Goal: Task Accomplishment & Management: Complete application form

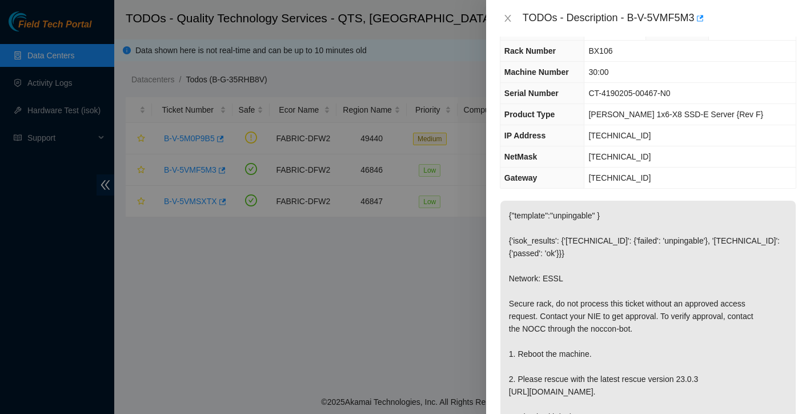
scroll to position [27, 0]
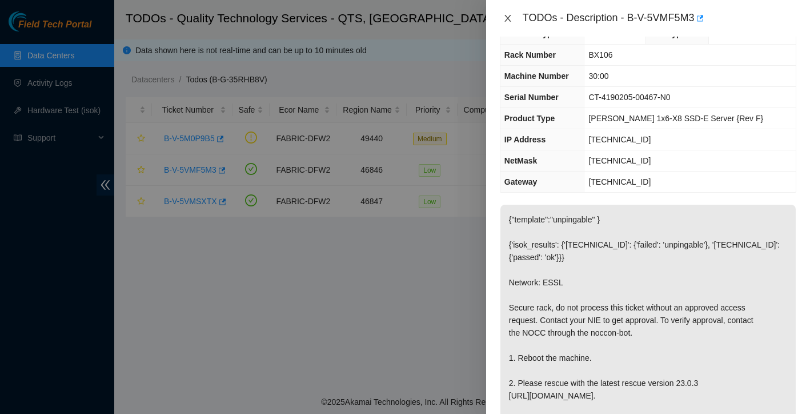
click at [507, 20] on icon "close" at bounding box center [507, 18] width 9 height 9
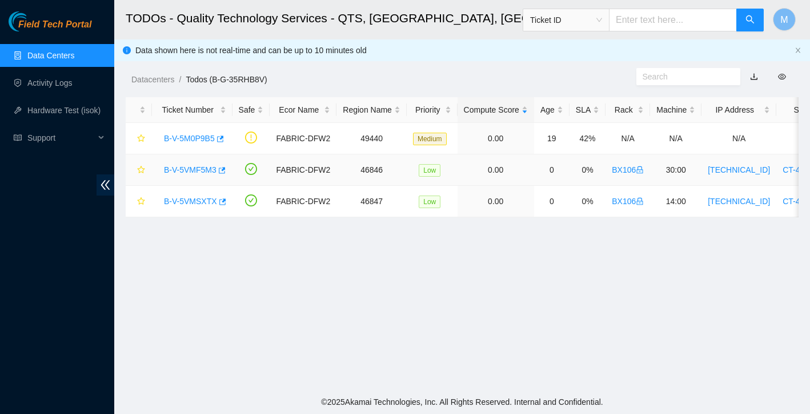
click at [199, 166] on link "B-V-5VMF5M3" at bounding box center [190, 169] width 53 height 9
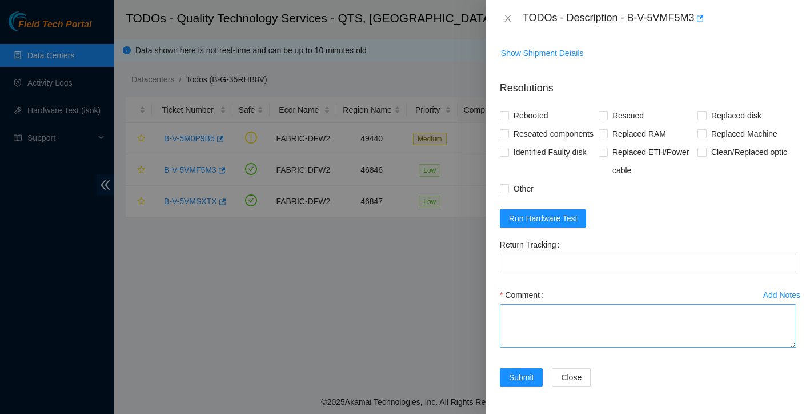
scroll to position [546, 0]
click at [532, 317] on textarea "Comment" at bounding box center [648, 325] width 297 height 43
drag, startPoint x: 531, startPoint y: 341, endPoint x: 488, endPoint y: 335, distance: 43.2
click at [488, 335] on div "Problem Type Hardware Sub Type Tier 1 - Secure Rack Number BX106 Machine Number…" at bounding box center [648, 225] width 324 height 377
click at [608, 338] on textarea "found with red light near [GEOGRAPHIC_DATA] light on front for node" at bounding box center [648, 325] width 297 height 43
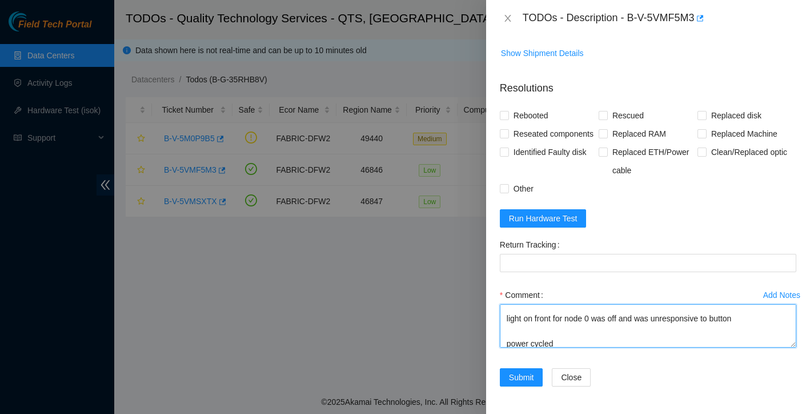
scroll to position [33, 0]
click at [575, 330] on textarea "found with red light near [GEOGRAPHIC_DATA] light on front for node 0 was off a…" at bounding box center [648, 325] width 297 height 43
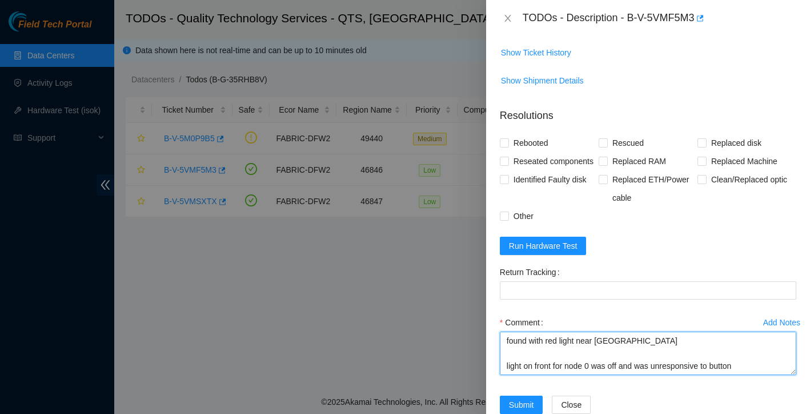
scroll to position [448, 0]
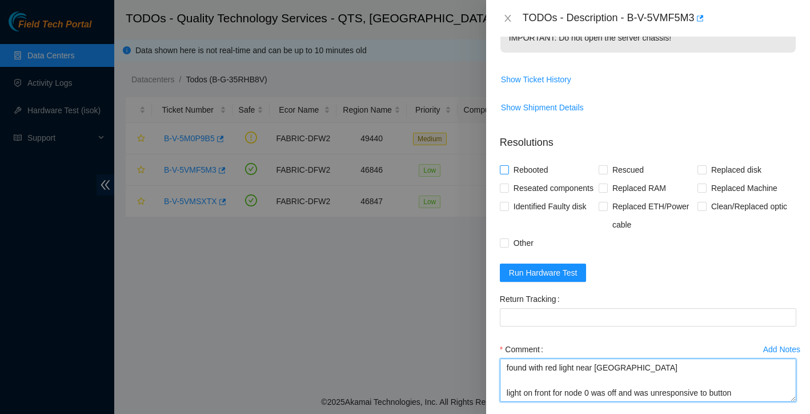
type textarea "found with red light near [GEOGRAPHIC_DATA] light on front for node 0 was off a…"
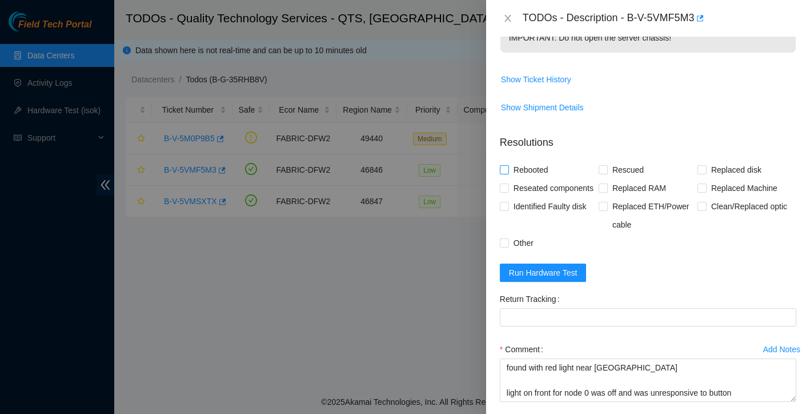
click at [507, 173] on input "Rebooted" at bounding box center [504, 169] width 8 height 8
checkbox input "true"
click at [604, 173] on input "Rescued" at bounding box center [603, 169] width 8 height 8
checkbox input "true"
click at [508, 193] on span at bounding box center [504, 187] width 9 height 9
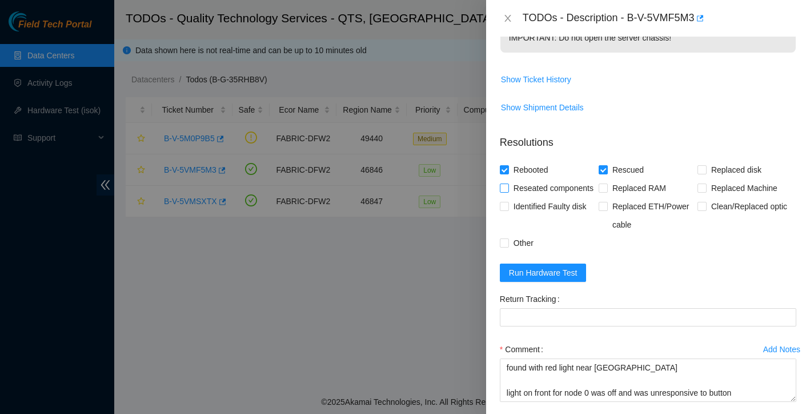
click at [508, 191] on input "Reseated components" at bounding box center [504, 187] width 8 height 8
checkbox input "true"
click at [503, 246] on input "Other" at bounding box center [504, 242] width 8 height 8
checkbox input "true"
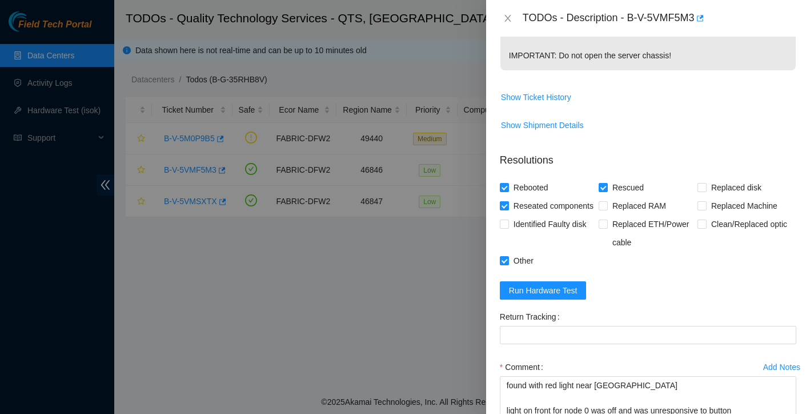
scroll to position [523, 0]
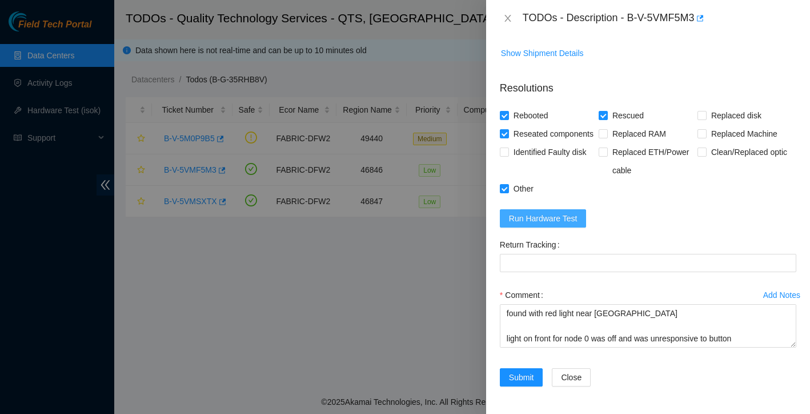
click at [564, 225] on span "Run Hardware Test" at bounding box center [543, 218] width 69 height 13
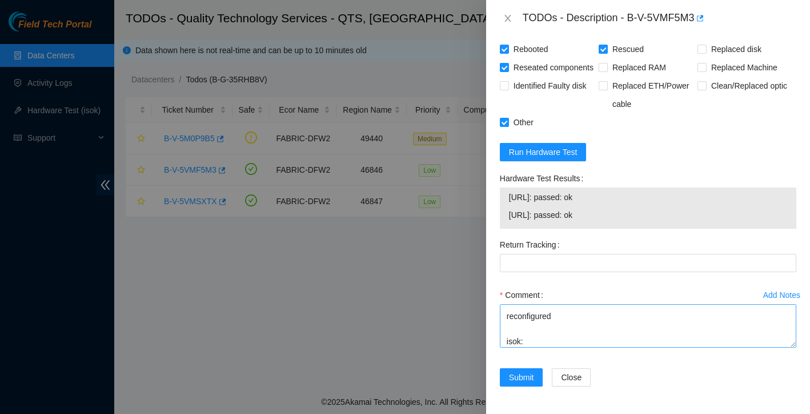
scroll to position [117, 0]
drag, startPoint x: 510, startPoint y: 199, endPoint x: 632, endPoint y: 214, distance: 123.2
click at [632, 214] on tbody "[URL]: passed: ok [URL]: passed: ok" at bounding box center [647, 207] width 279 height 35
copy tbody "[URL]: passed: ok [URL]: passed: ok"
click at [521, 345] on textarea "found with red light near [GEOGRAPHIC_DATA] light on front for node 0 was off a…" at bounding box center [648, 325] width 297 height 43
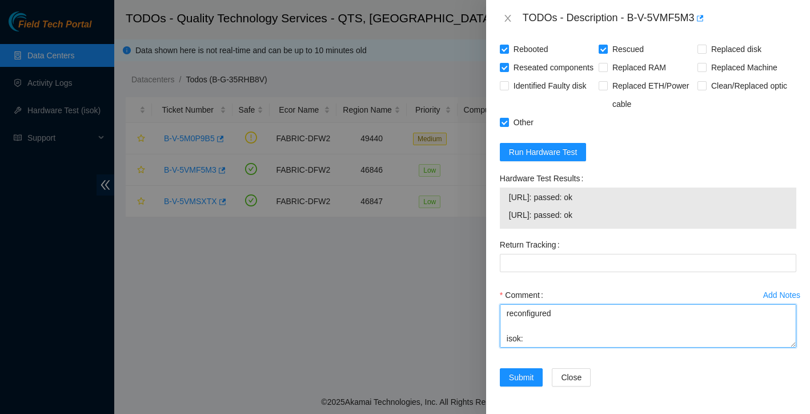
paste textarea "[URL]: passed: ok [URL]: passed: ok"
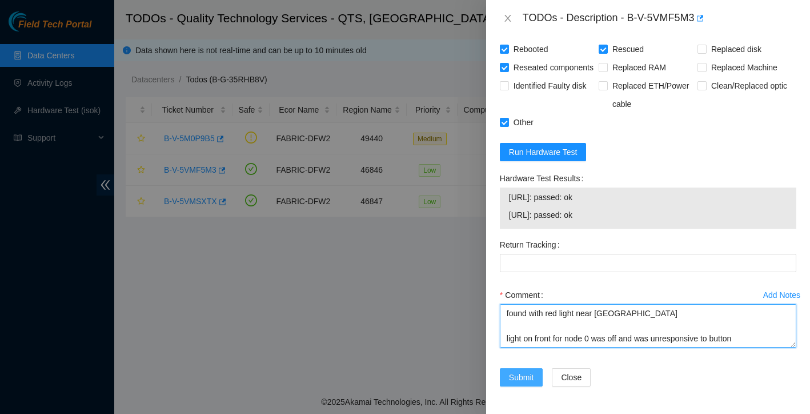
scroll to position [612, 0]
type textarea "found with red light near [GEOGRAPHIC_DATA] light on front for node 0 was off a…"
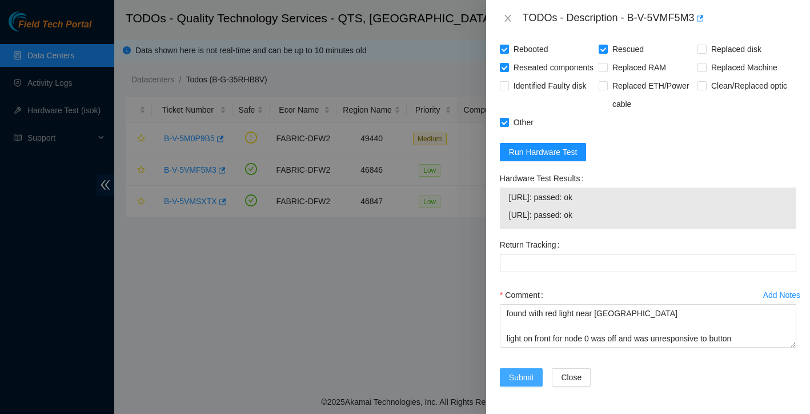
click at [520, 370] on button "Submit" at bounding box center [521, 377] width 43 height 18
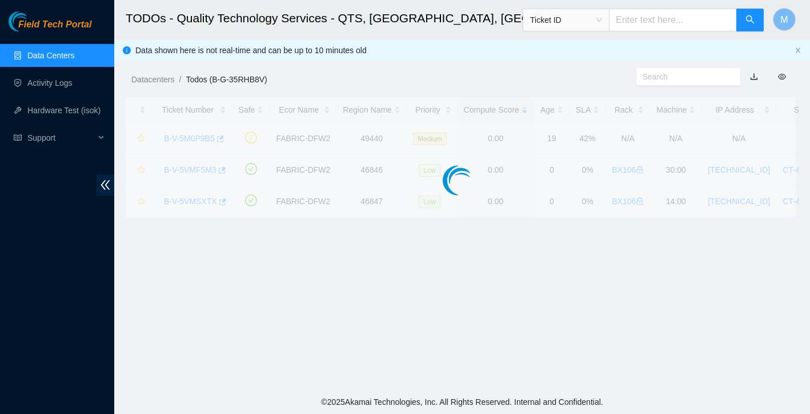
scroll to position [224, 0]
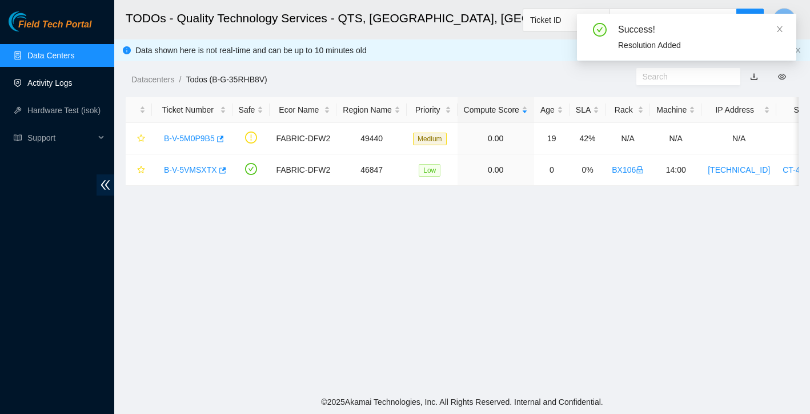
click at [51, 79] on link "Activity Logs" at bounding box center [49, 82] width 45 height 9
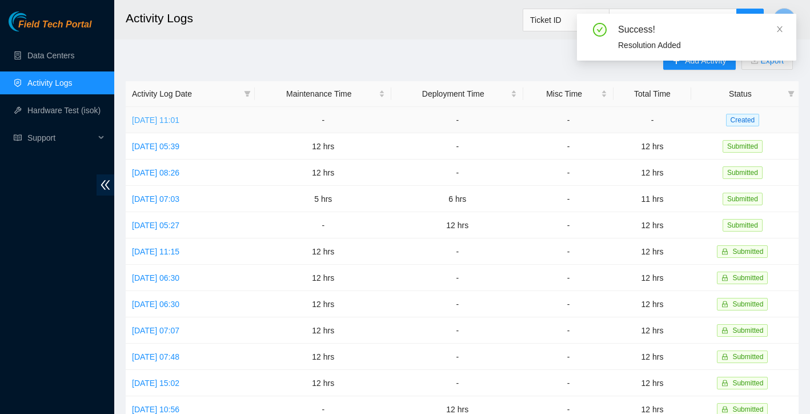
click at [179, 119] on link "[DATE] 11:01" at bounding box center [155, 119] width 47 height 9
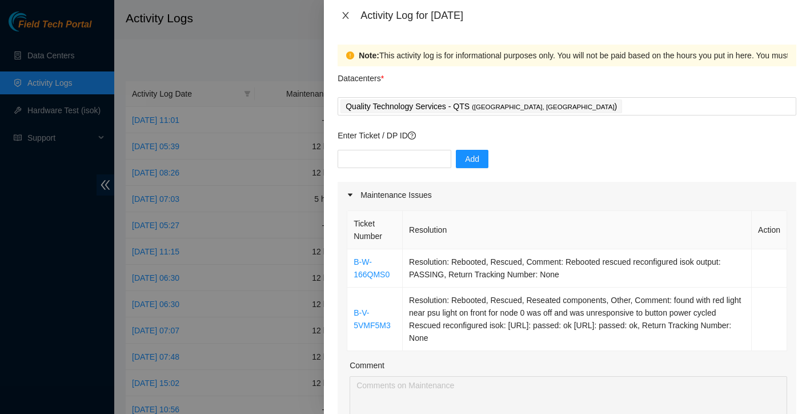
click at [345, 15] on icon "close" at bounding box center [345, 15] width 9 height 9
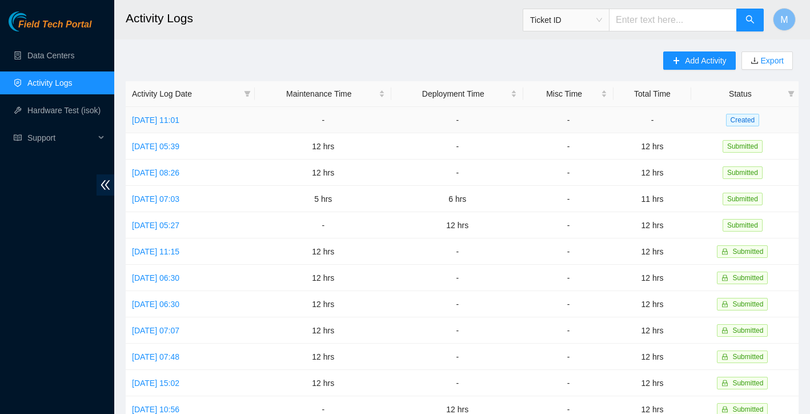
click at [197, 110] on td "[DATE] 11:01" at bounding box center [190, 120] width 129 height 26
click at [179, 119] on link "[DATE] 11:01" at bounding box center [155, 119] width 47 height 9
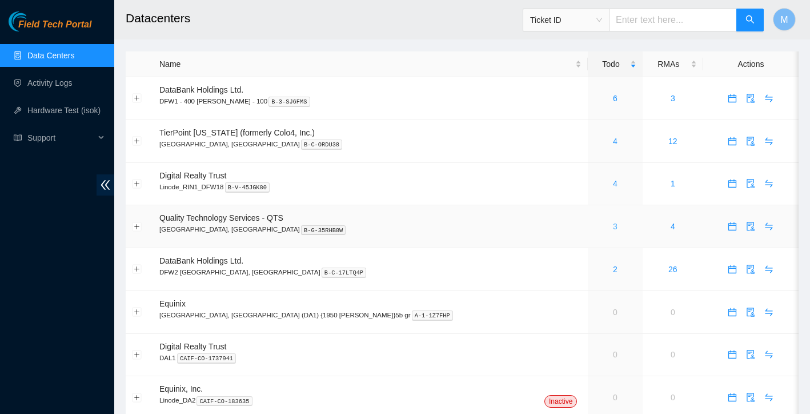
click at [613, 227] on link "3" at bounding box center [615, 226] width 5 height 9
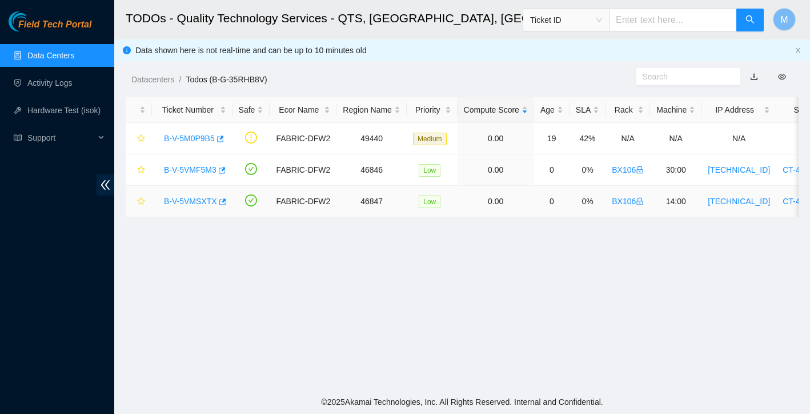
click at [204, 203] on link "B-V-5VMSXTX" at bounding box center [190, 201] width 53 height 9
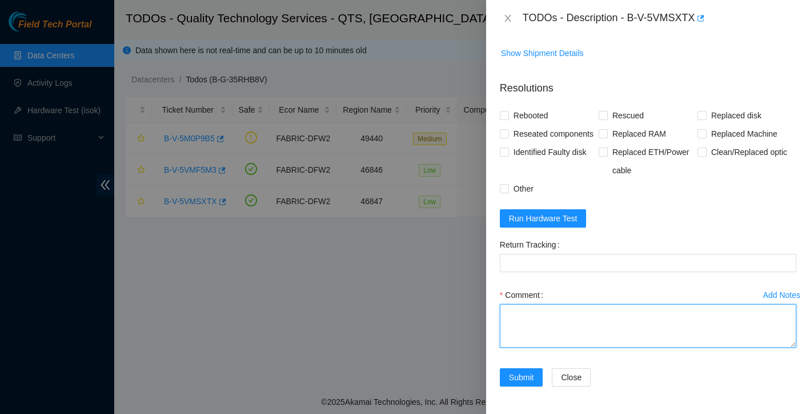
scroll to position [546, 0]
click at [536, 311] on textarea "Comment" at bounding box center [648, 325] width 297 height 43
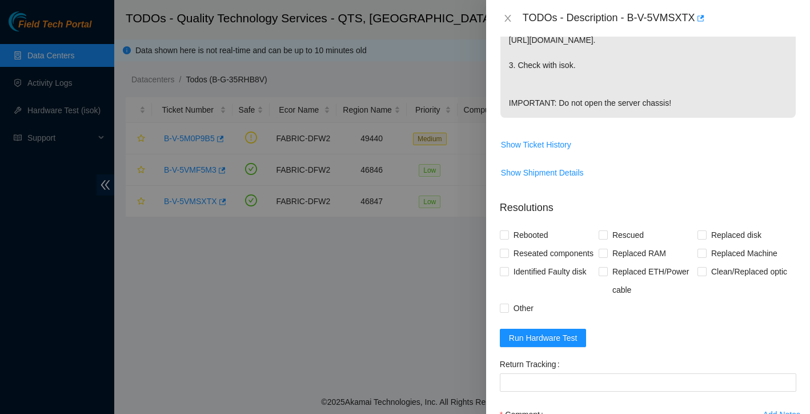
scroll to position [356, 0]
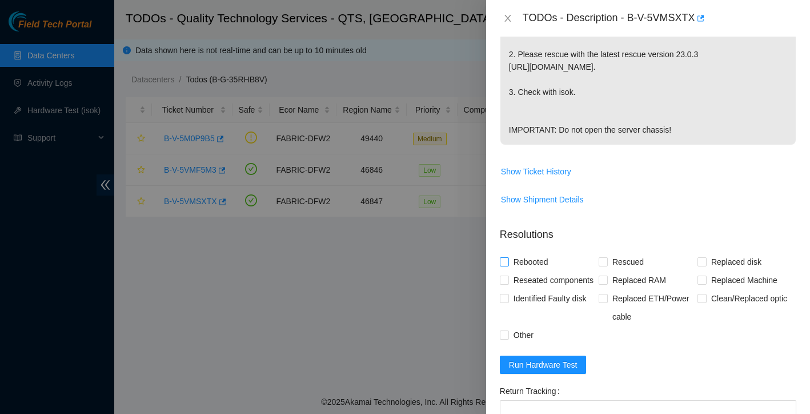
type textarea "rebooted rescued reconfigured isok:"
click at [503, 265] on input "Rebooted" at bounding box center [504, 261] width 8 height 8
checkbox input "true"
click at [599, 265] on input "Rescued" at bounding box center [603, 261] width 8 height 8
checkbox input "true"
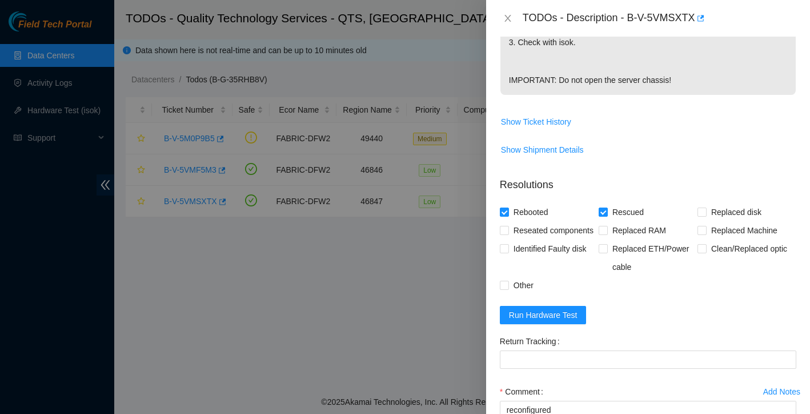
scroll to position [424, 0]
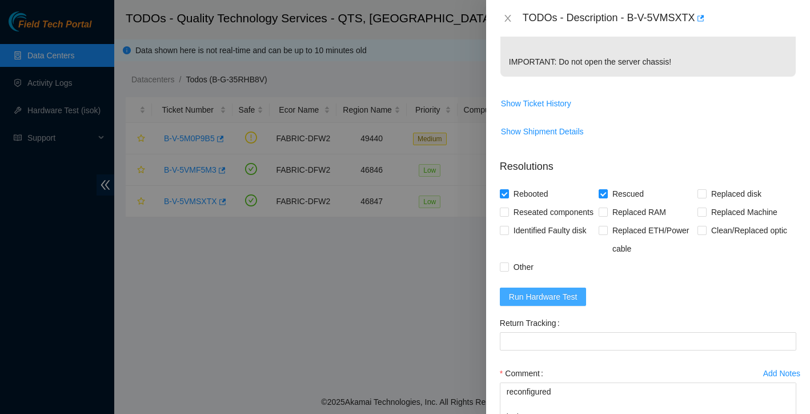
click at [543, 303] on span "Run Hardware Test" at bounding box center [543, 296] width 69 height 13
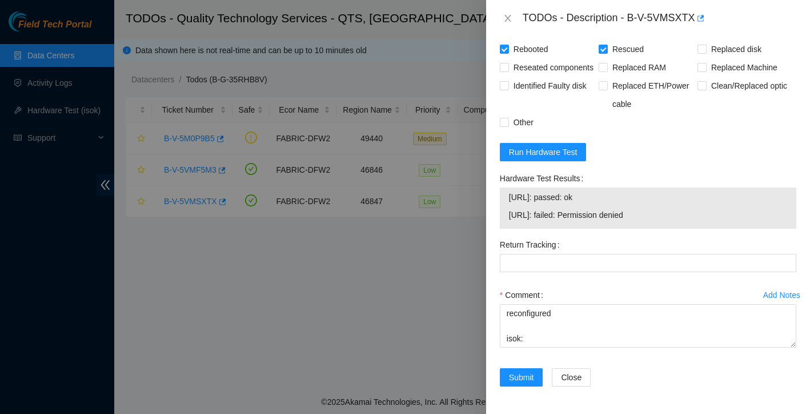
scroll to position [612, 0]
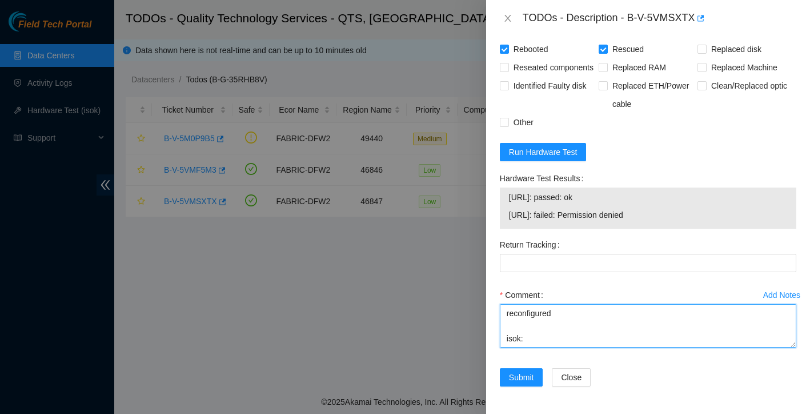
click at [558, 333] on textarea "rebooted rescued reconfigured isok:" at bounding box center [648, 325] width 297 height 43
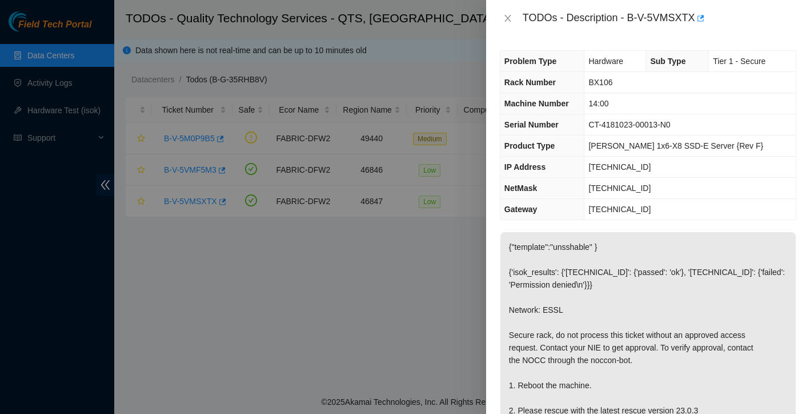
scroll to position [0, 0]
type textarea "rebooted rescued reconfigured isok: Passing"
drag, startPoint x: 631, startPoint y: 17, endPoint x: 699, endPoint y: 21, distance: 68.7
click at [699, 21] on div "TODOs - Description - B-V-5VMSXTX" at bounding box center [660, 18] width 274 height 18
click at [667, 39] on div "Problem Type Hardware Sub Type Tier 1 - Secure Rack Number BX106 Machine Number…" at bounding box center [648, 225] width 324 height 377
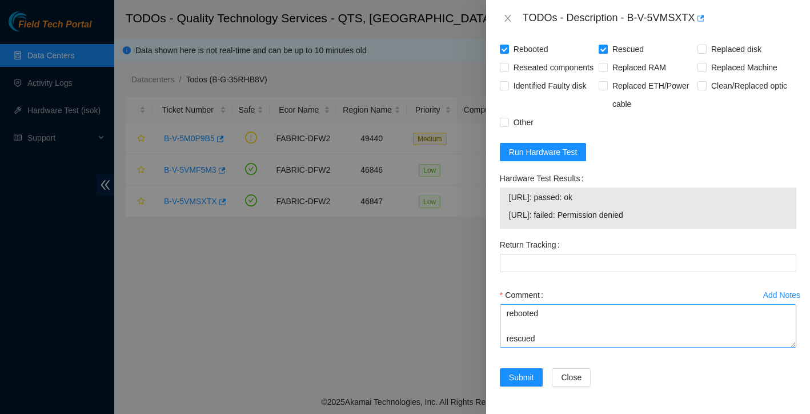
scroll to position [572, 0]
click at [506, 126] on input "Other" at bounding box center [504, 122] width 8 height 8
checkbox input "true"
drag, startPoint x: 508, startPoint y: 238, endPoint x: 617, endPoint y: 236, distance: 109.1
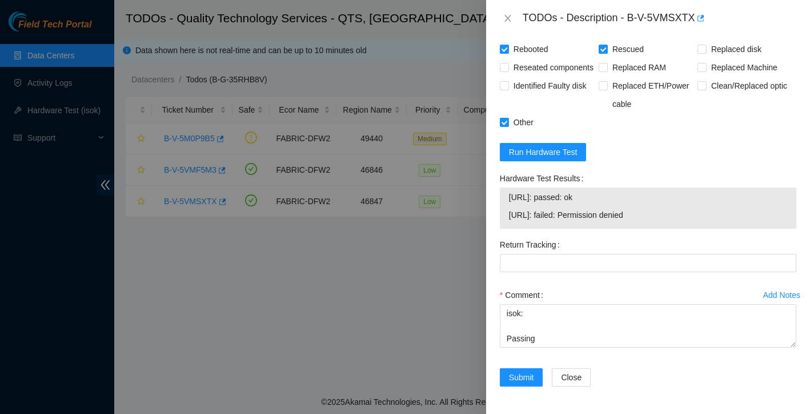
click at [617, 208] on td "23.205.248.30: passed: ok" at bounding box center [647, 199] width 279 height 18
copy span "23.205.248.30: passed: ok"
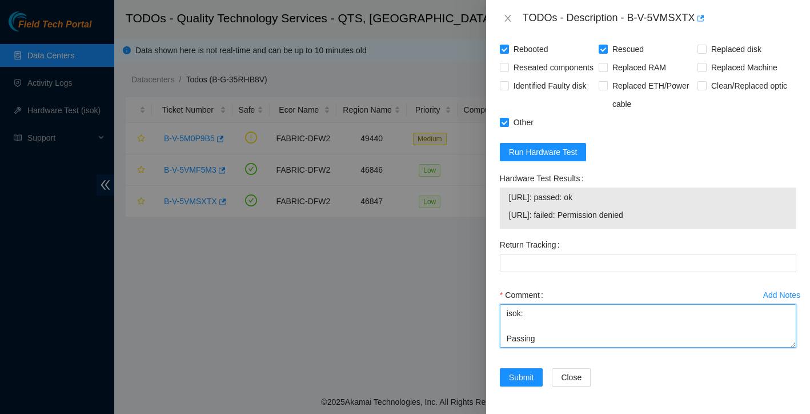
click at [543, 347] on textarea "rebooted rescued reconfigured isok: Passing" at bounding box center [648, 325] width 297 height 43
paste textarea "23.205.248.30: passed: ok"
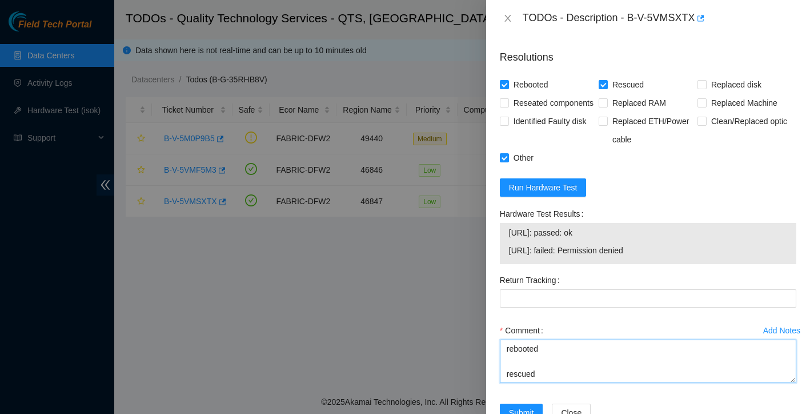
type textarea "rebooted rescued reconfigured isok: 23.205.248.30: passed: ok"
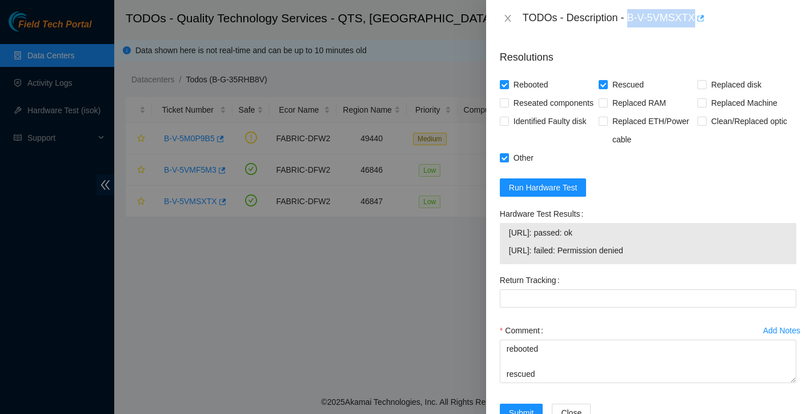
drag, startPoint x: 630, startPoint y: 19, endPoint x: 701, endPoint y: 18, distance: 70.9
click at [701, 18] on div "TODOs - Description - B-V-5VMSXTX" at bounding box center [660, 18] width 274 height 18
copy div "B-V-5VMSXTX"
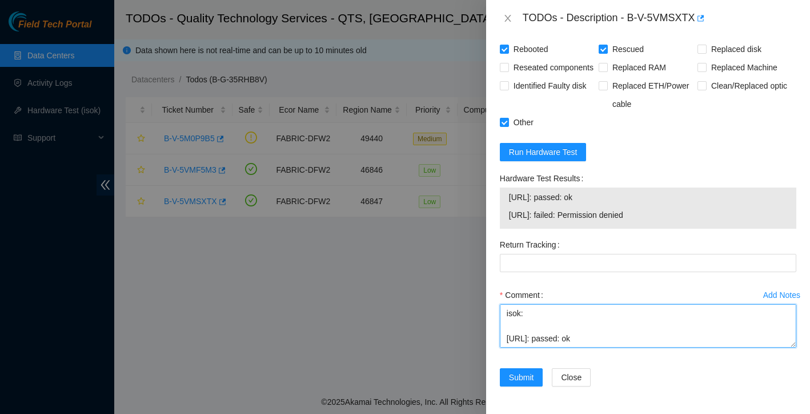
scroll to position [612, 0]
drag, startPoint x: 506, startPoint y: 357, endPoint x: 575, endPoint y: 427, distance: 98.2
click at [575, 413] on html "Field Tech Portal Data Centers Activity Logs Hardware Test (isok) Support TODOs…" at bounding box center [405, 207] width 810 height 414
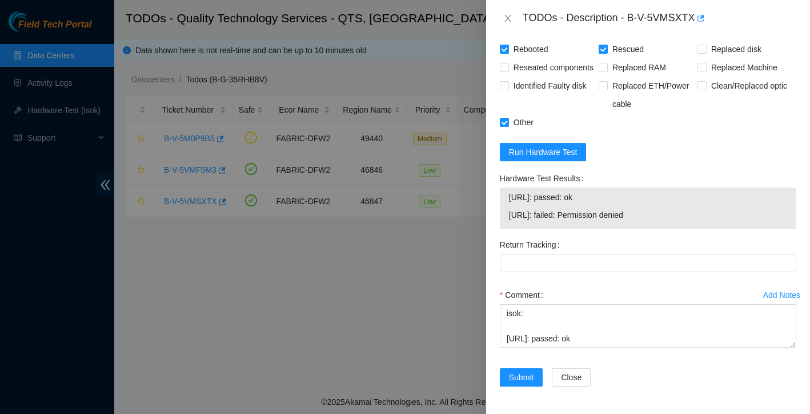
click at [557, 289] on div "Comment" at bounding box center [648, 295] width 297 height 18
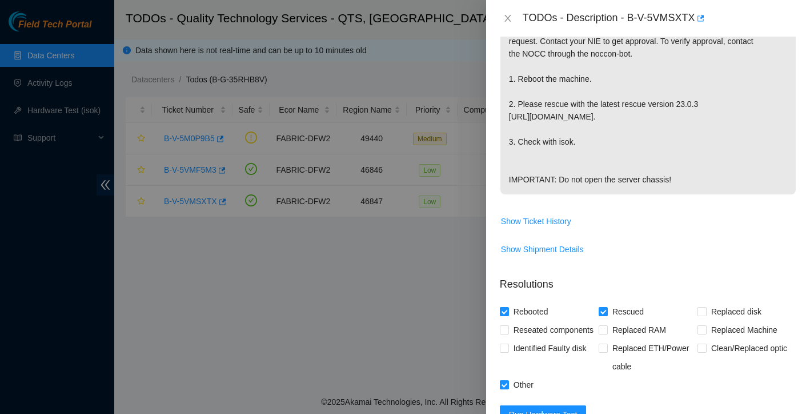
scroll to position [300, 0]
